Goal: Navigation & Orientation: Find specific page/section

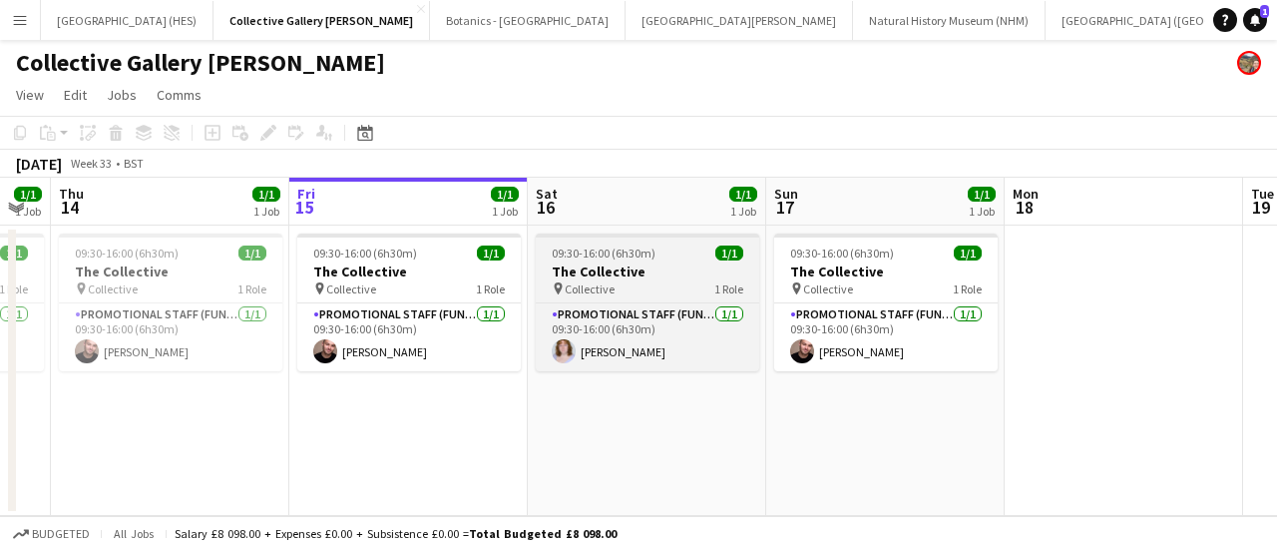
scroll to position [0, 667]
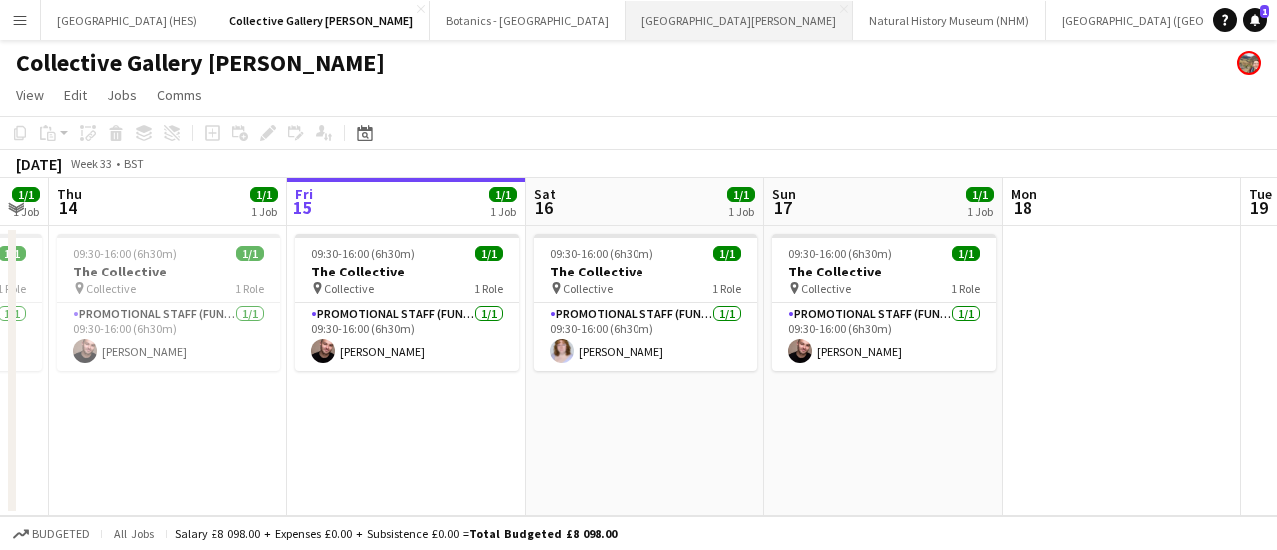
click at [626, 29] on button "[GEOGRAPHIC_DATA][PERSON_NAME] [GEOGRAPHIC_DATA] Close" at bounding box center [740, 20] width 228 height 39
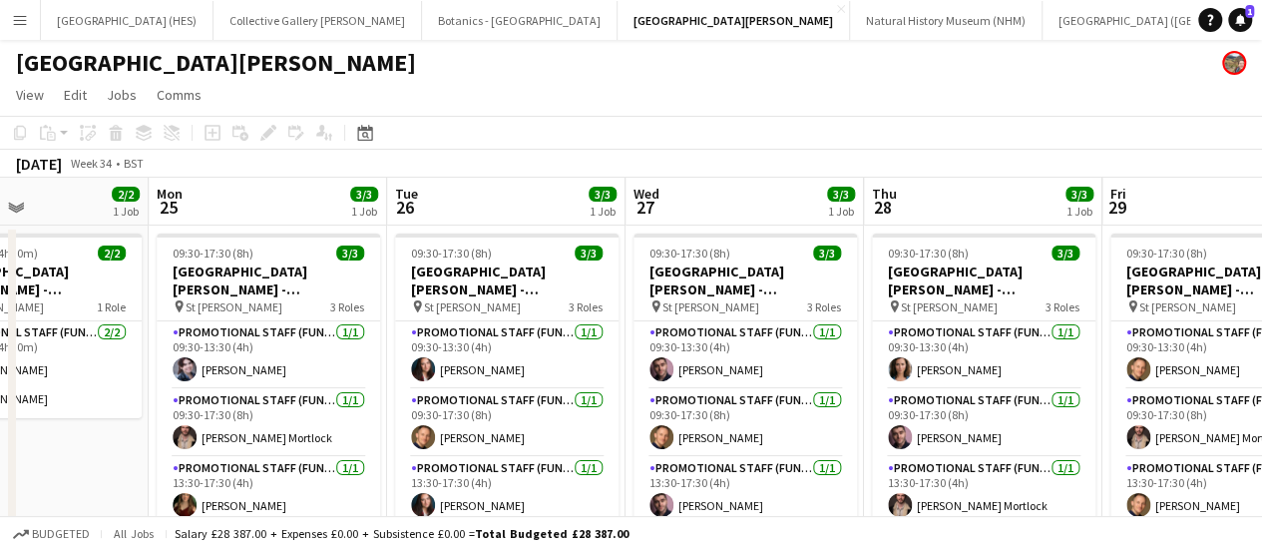
click at [26, 32] on button "Menu" at bounding box center [20, 20] width 40 height 40
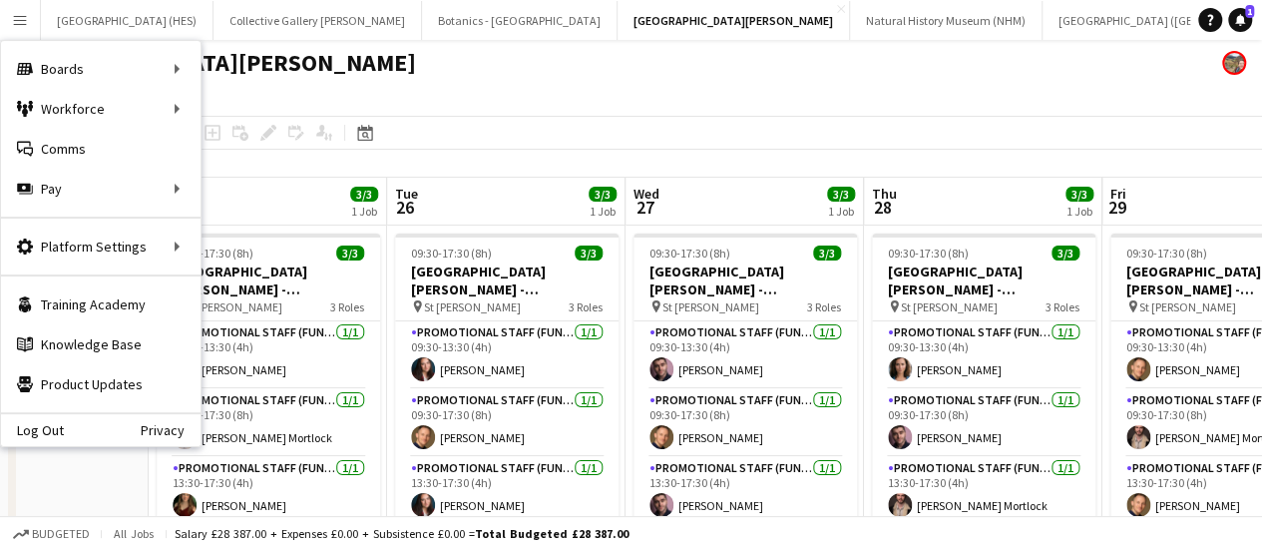
click at [509, 91] on app-page-menu "View Day view expanded Day view collapsed Month view Date picker Jump to [DATE]…" at bounding box center [631, 97] width 1262 height 38
